Goal: Information Seeking & Learning: Learn about a topic

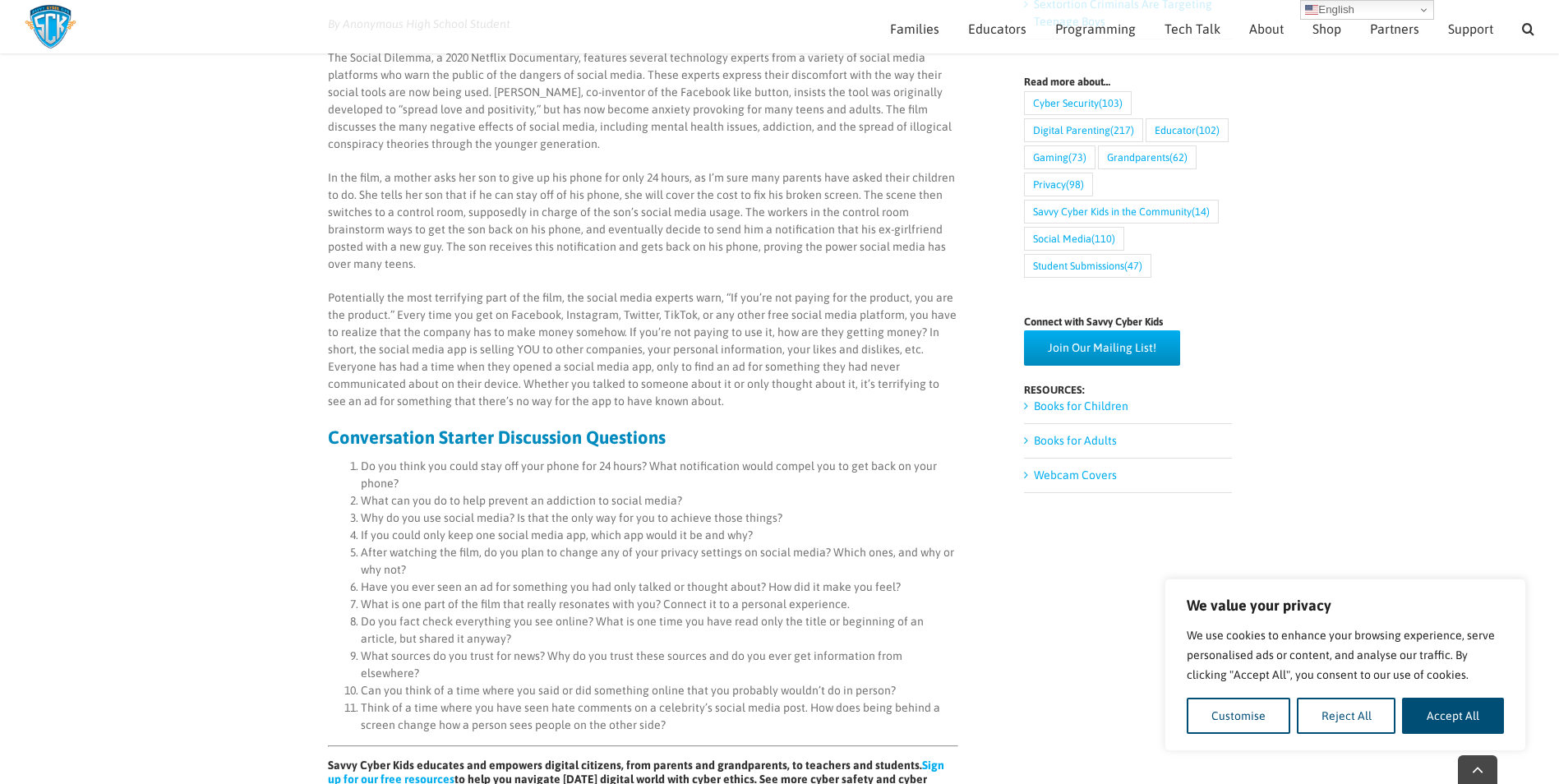
scroll to position [724, 0]
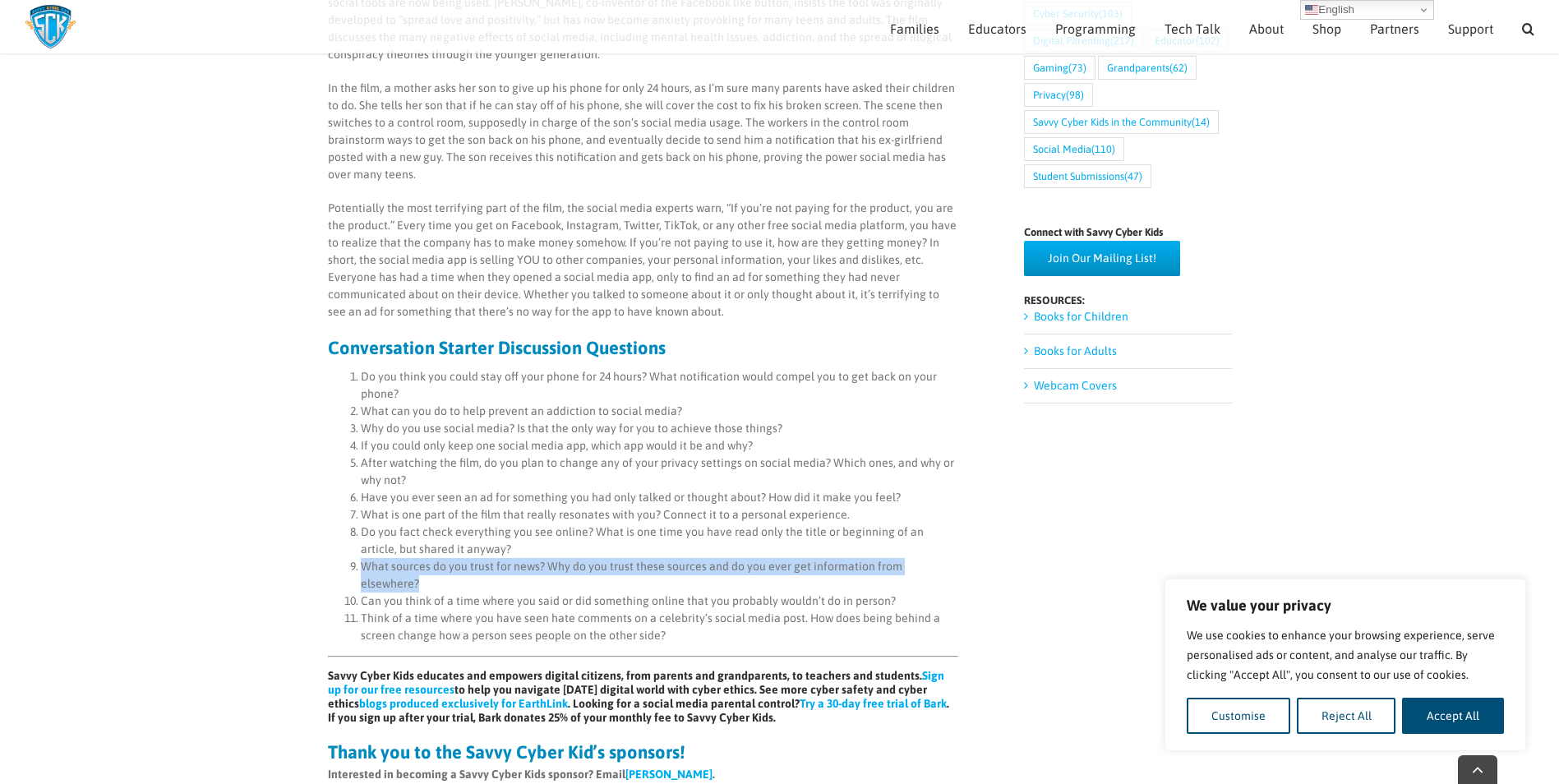
drag, startPoint x: 362, startPoint y: 552, endPoint x: 996, endPoint y: 550, distance: 634.0
type textarea "What sources do you trust for news? Why do you trust these sources and do you e…"
click at [996, 550] on div "Discussion Questions for The Social Dilemma By Anonymous High School Student Th…" at bounding box center [780, 301] width 904 height 1713
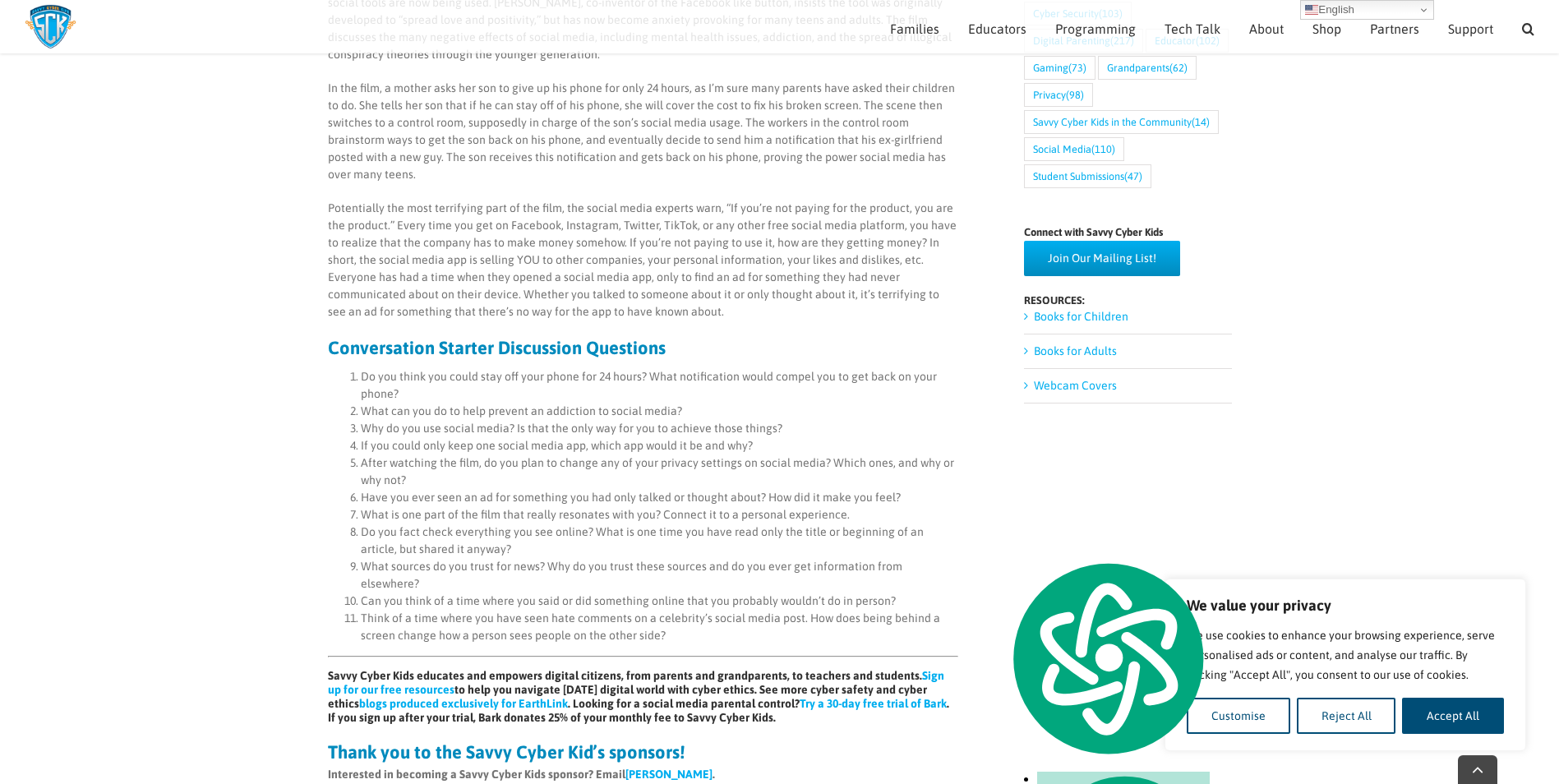
click at [514, 532] on li "Do you fact check everything you see online? What is one time you have read onl…" at bounding box center [660, 540] width 597 height 35
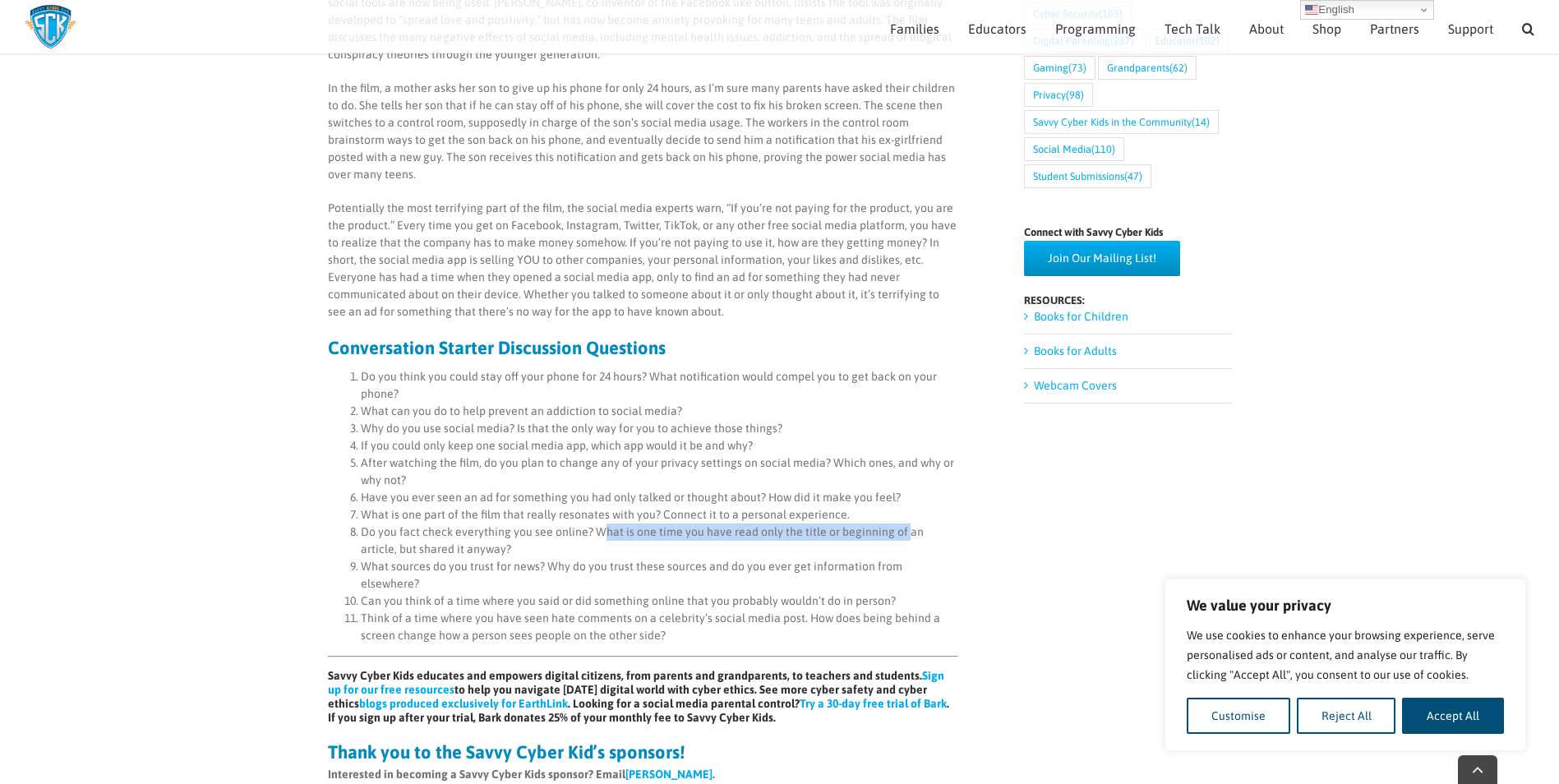
drag, startPoint x: 596, startPoint y: 511, endPoint x: 899, endPoint y: 521, distance: 303.2
click at [899, 523] on li "Do you fact check everything you see online? What is one time you have read onl…" at bounding box center [660, 540] width 597 height 35
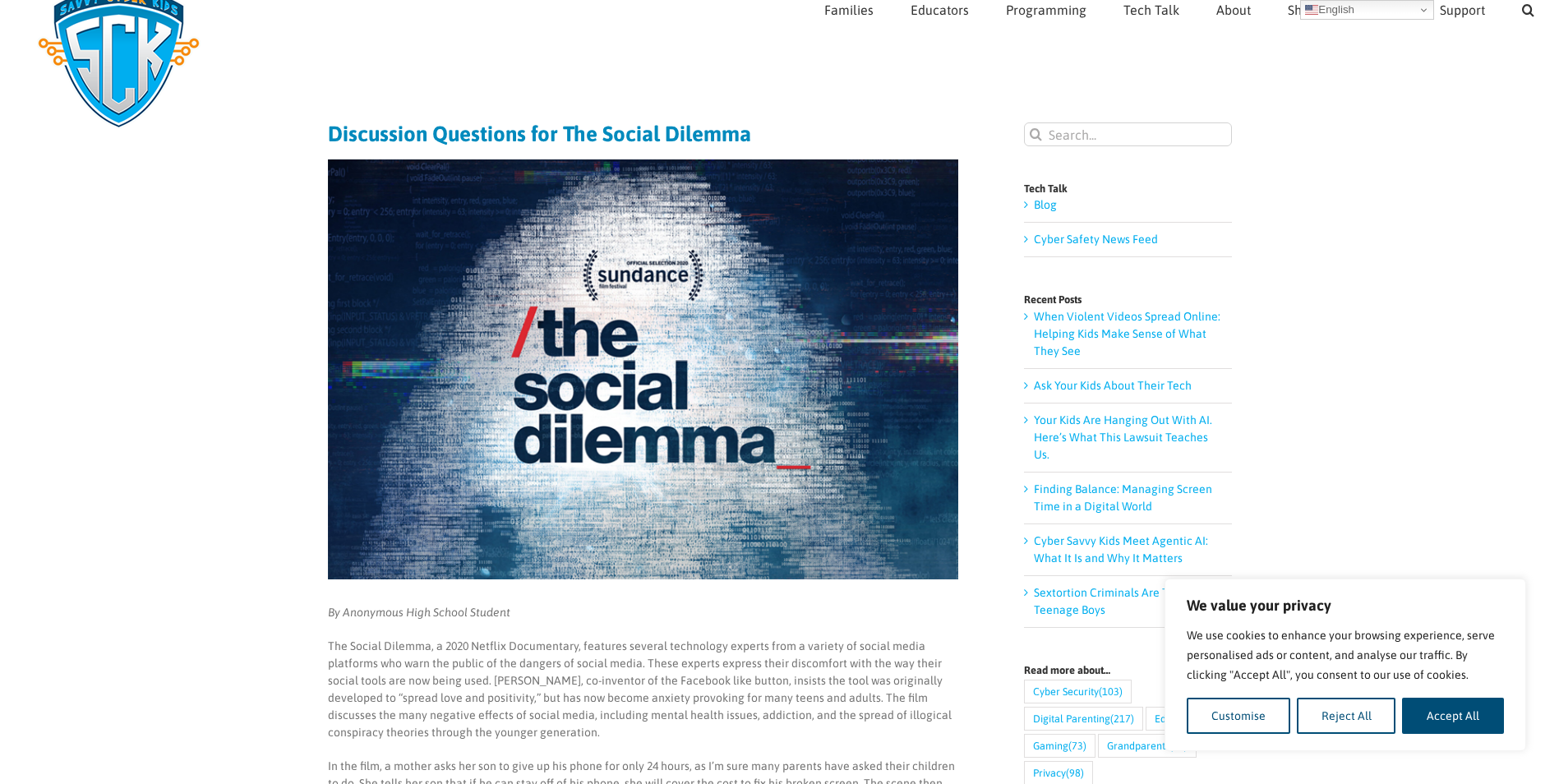
scroll to position [0, 0]
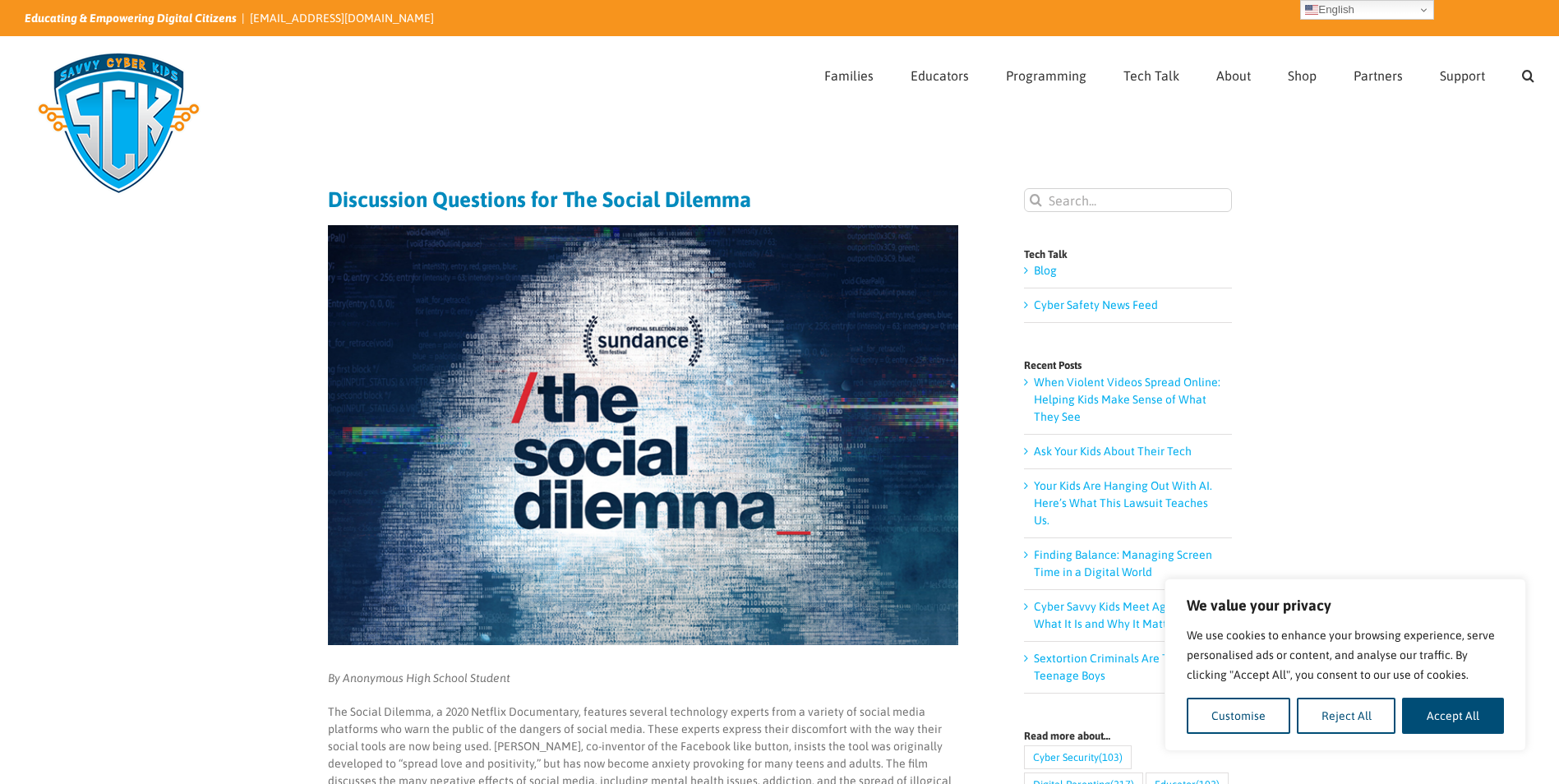
click at [544, 382] on img at bounding box center [643, 435] width 630 height 420
drag, startPoint x: 327, startPoint y: 193, endPoint x: 639, endPoint y: 197, distance: 312.0
click at [639, 197] on h1 "Discussion Questions for The Social Dilemma" at bounding box center [643, 200] width 630 height 23
drag, startPoint x: 639, startPoint y: 197, endPoint x: 581, endPoint y: 136, distance: 84.2
click at [596, 134] on div "Page Title Bar" at bounding box center [779, 127] width 1510 height 33
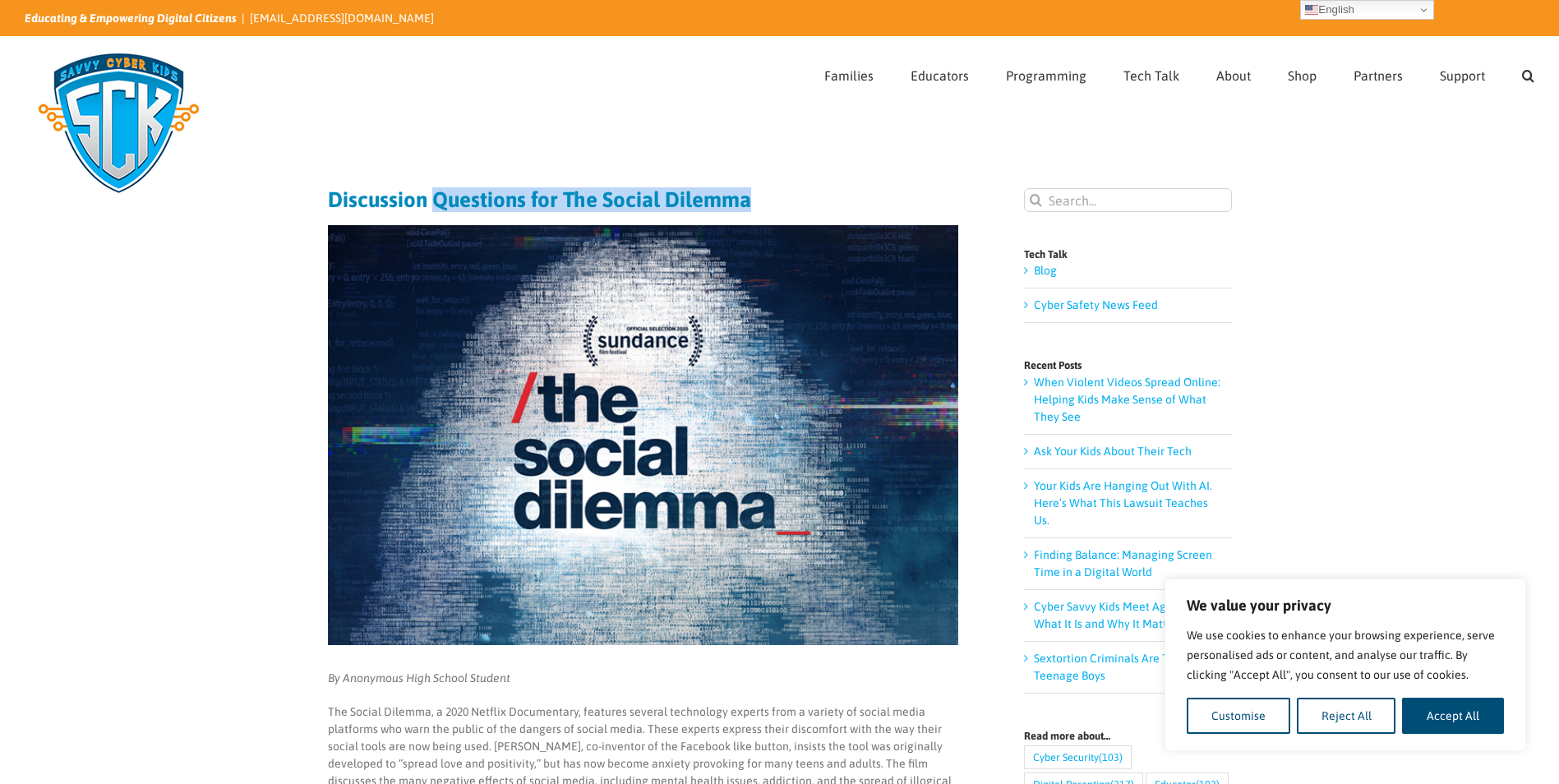
drag, startPoint x: 430, startPoint y: 197, endPoint x: 760, endPoint y: 196, distance: 330.0
click at [760, 196] on h1 "Discussion Questions for The Social Dilemma" at bounding box center [643, 200] width 630 height 23
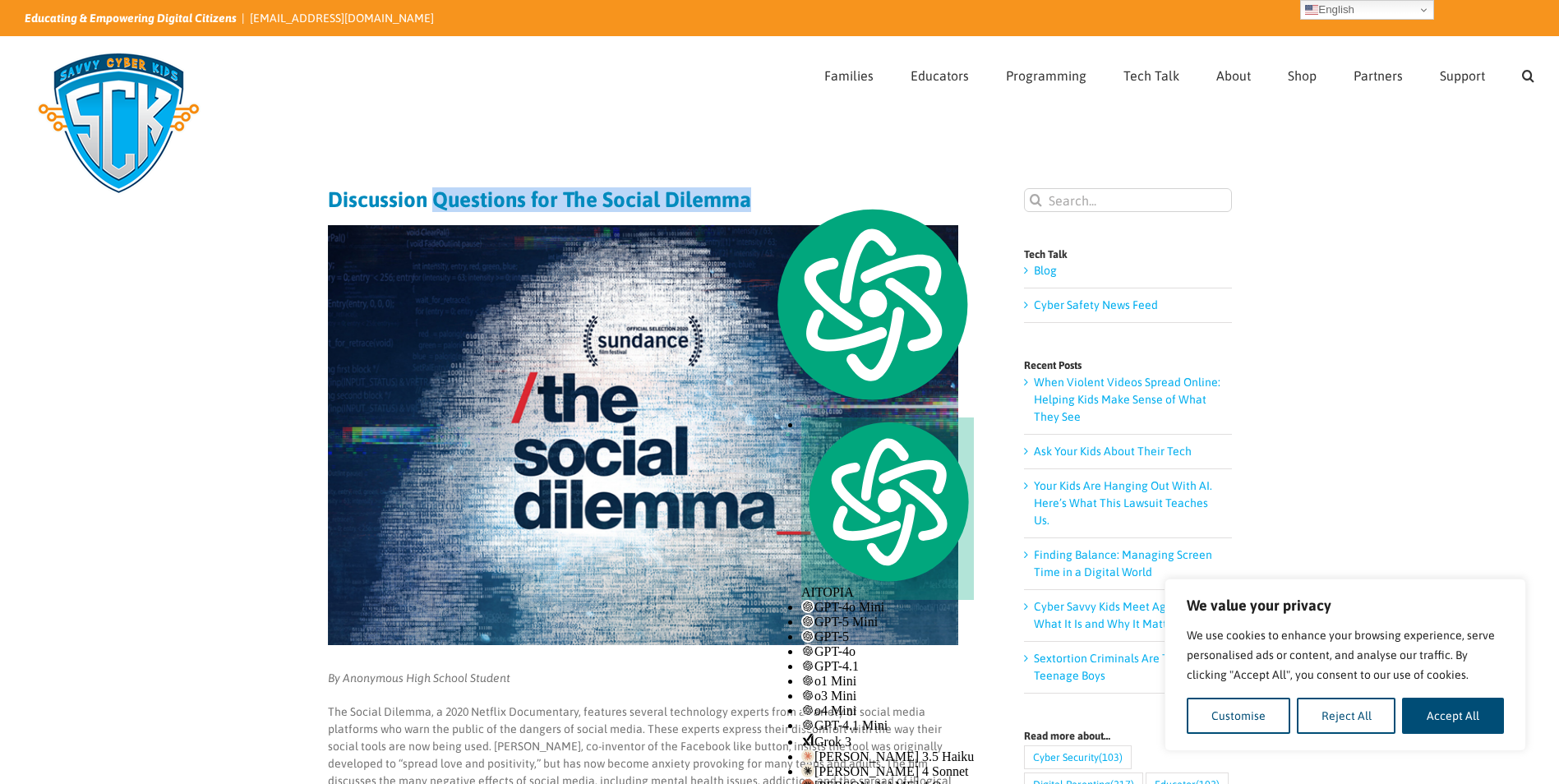
drag, startPoint x: 760, startPoint y: 196, endPoint x: 700, endPoint y: 194, distance: 60.0
copy h1 "Questions for The Social Dilemma"
